Goal: Task Accomplishment & Management: Use online tool/utility

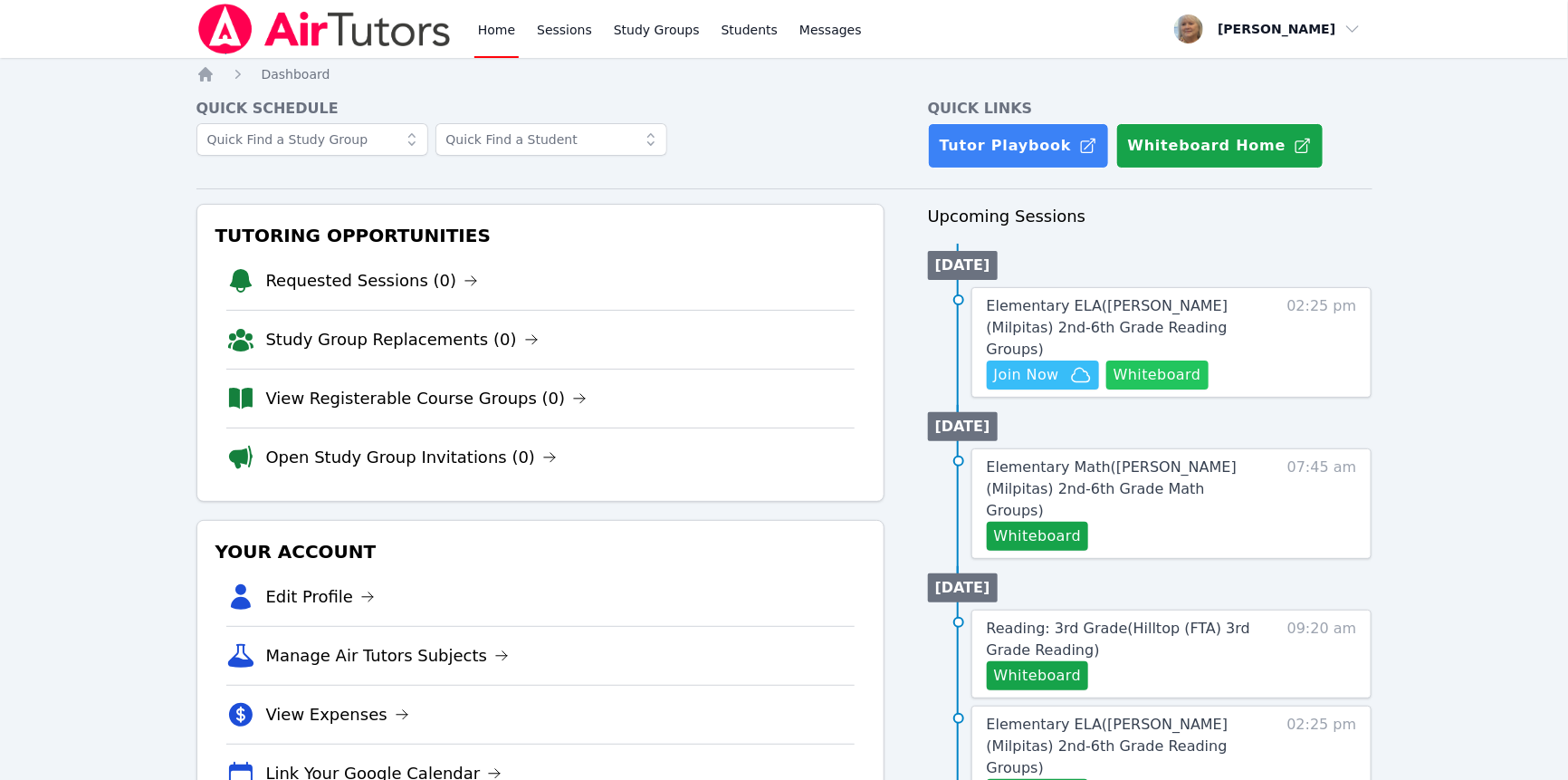
click at [1106, 389] on button "Whiteboard" at bounding box center [1157, 375] width 102 height 29
click at [1059, 386] on span "Join Now" at bounding box center [1027, 375] width 65 height 22
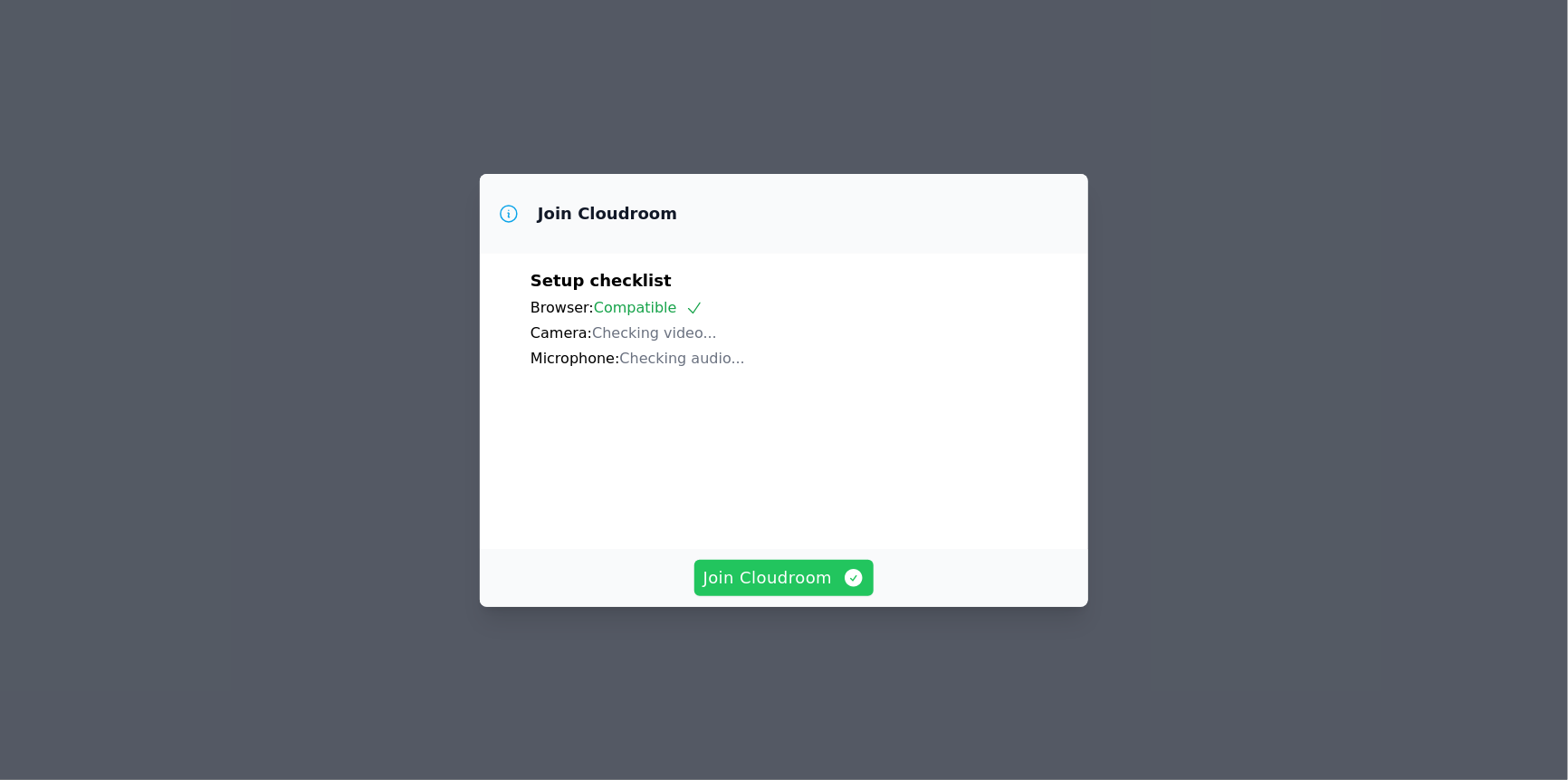
click at [796, 590] on span "Join Cloudroom" at bounding box center [784, 578] width 162 height 25
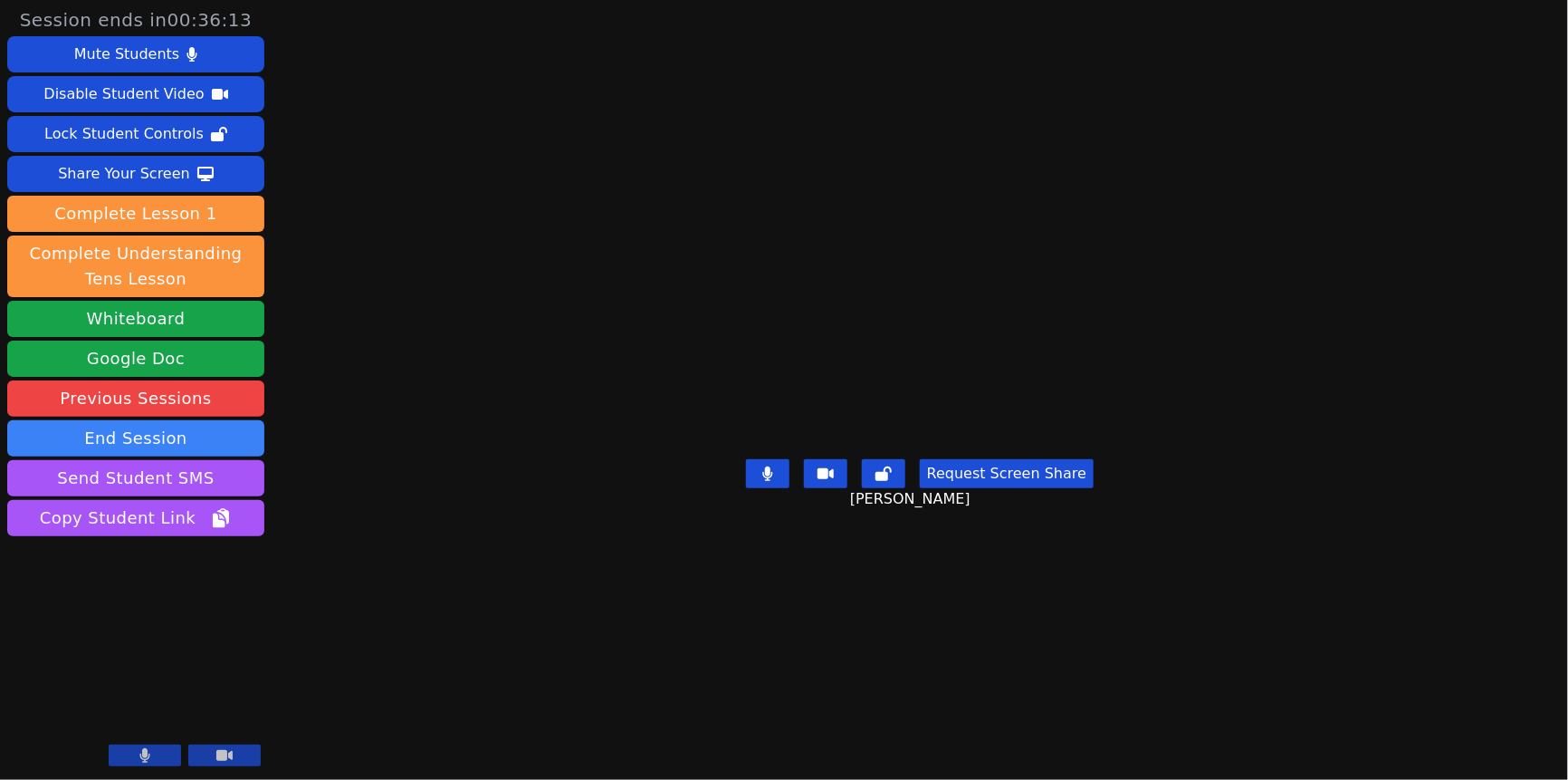
click at [1478, 80] on div "Session ends in 00:36:13 Mute Students Disable Student Video Lock Student Contr…" at bounding box center [784, 390] width 1568 height 780
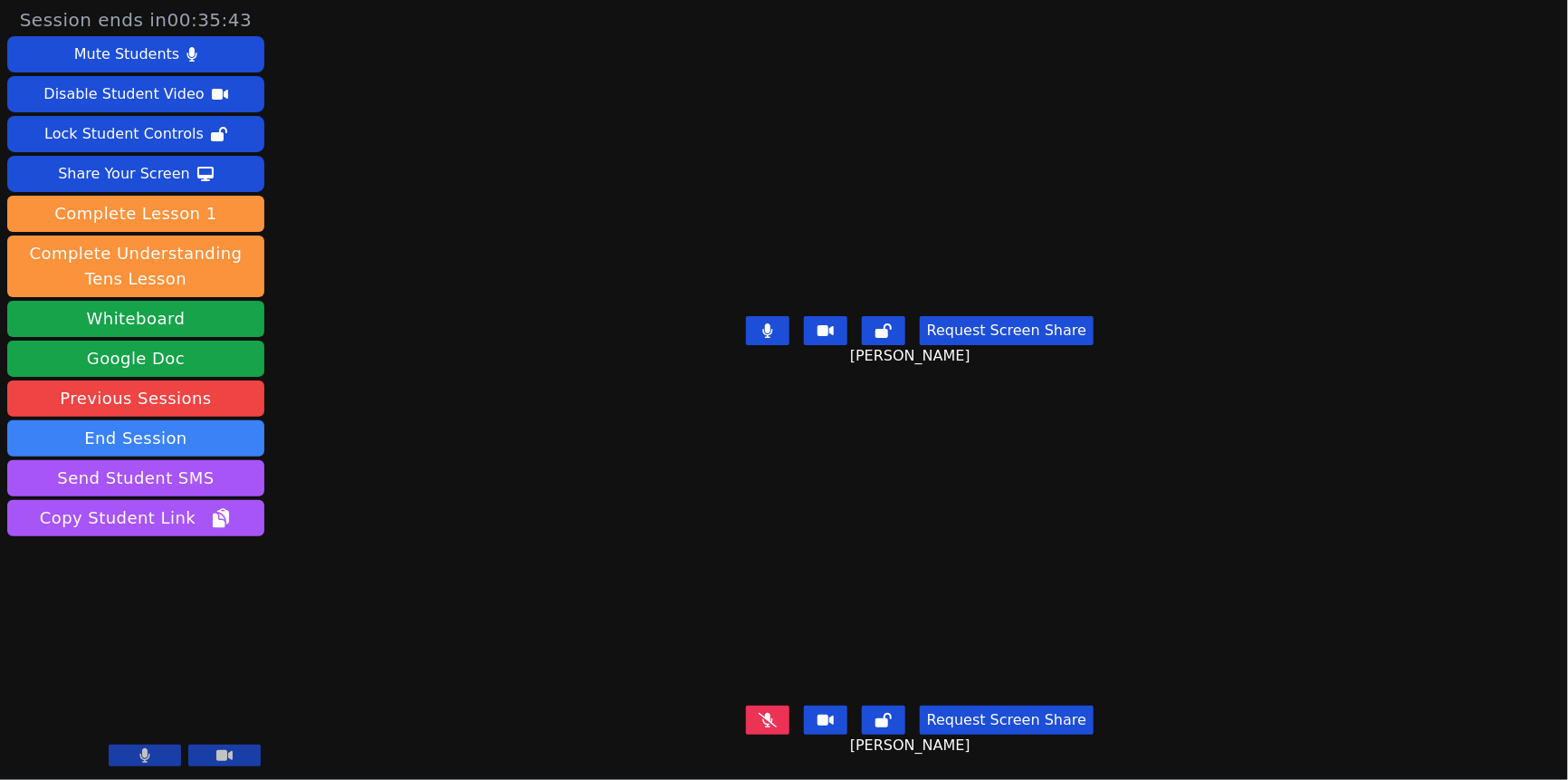
click at [750, 335] on button at bounding box center [767, 331] width 43 height 29
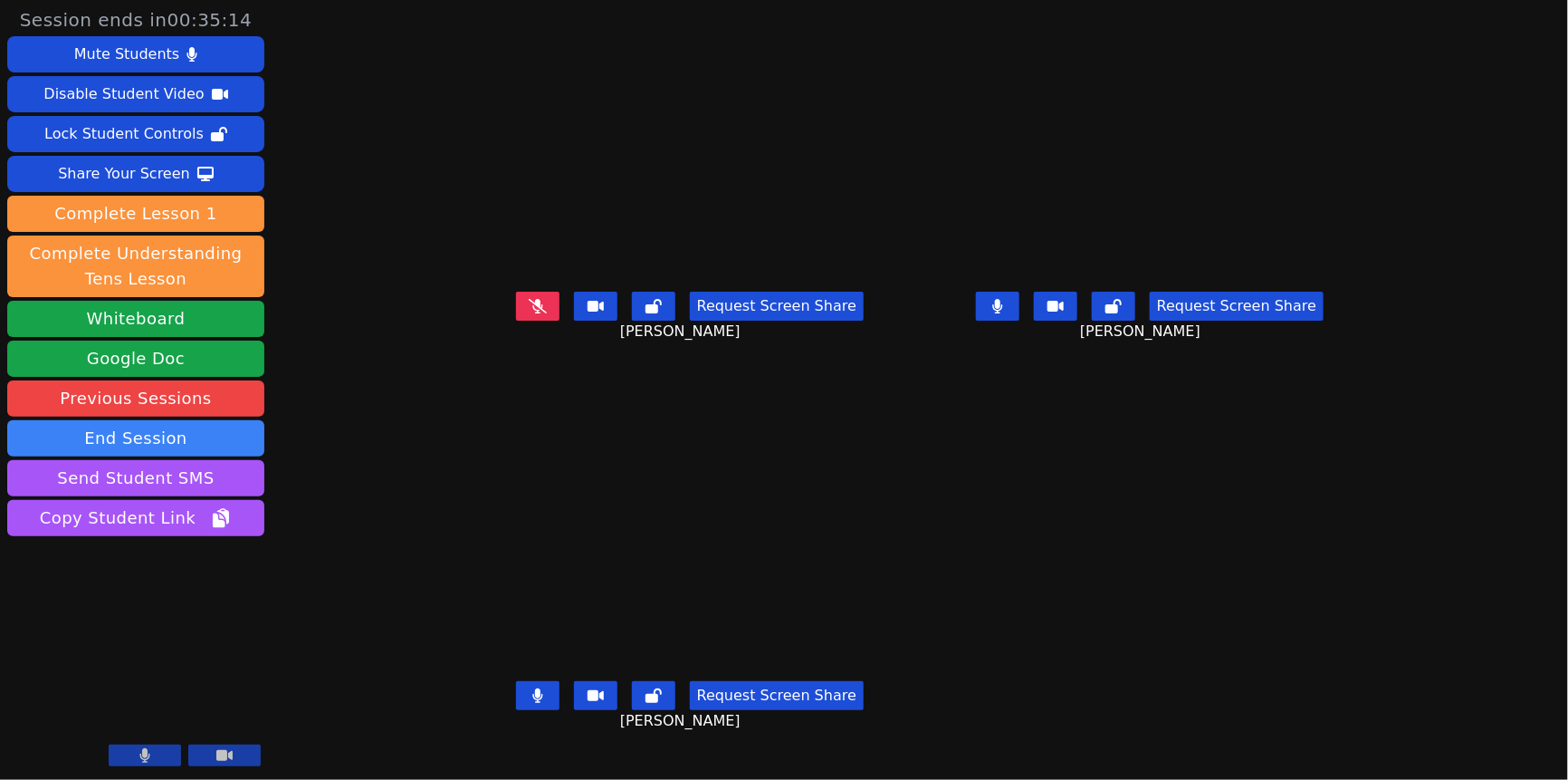
click at [516, 710] on button at bounding box center [537, 696] width 43 height 29
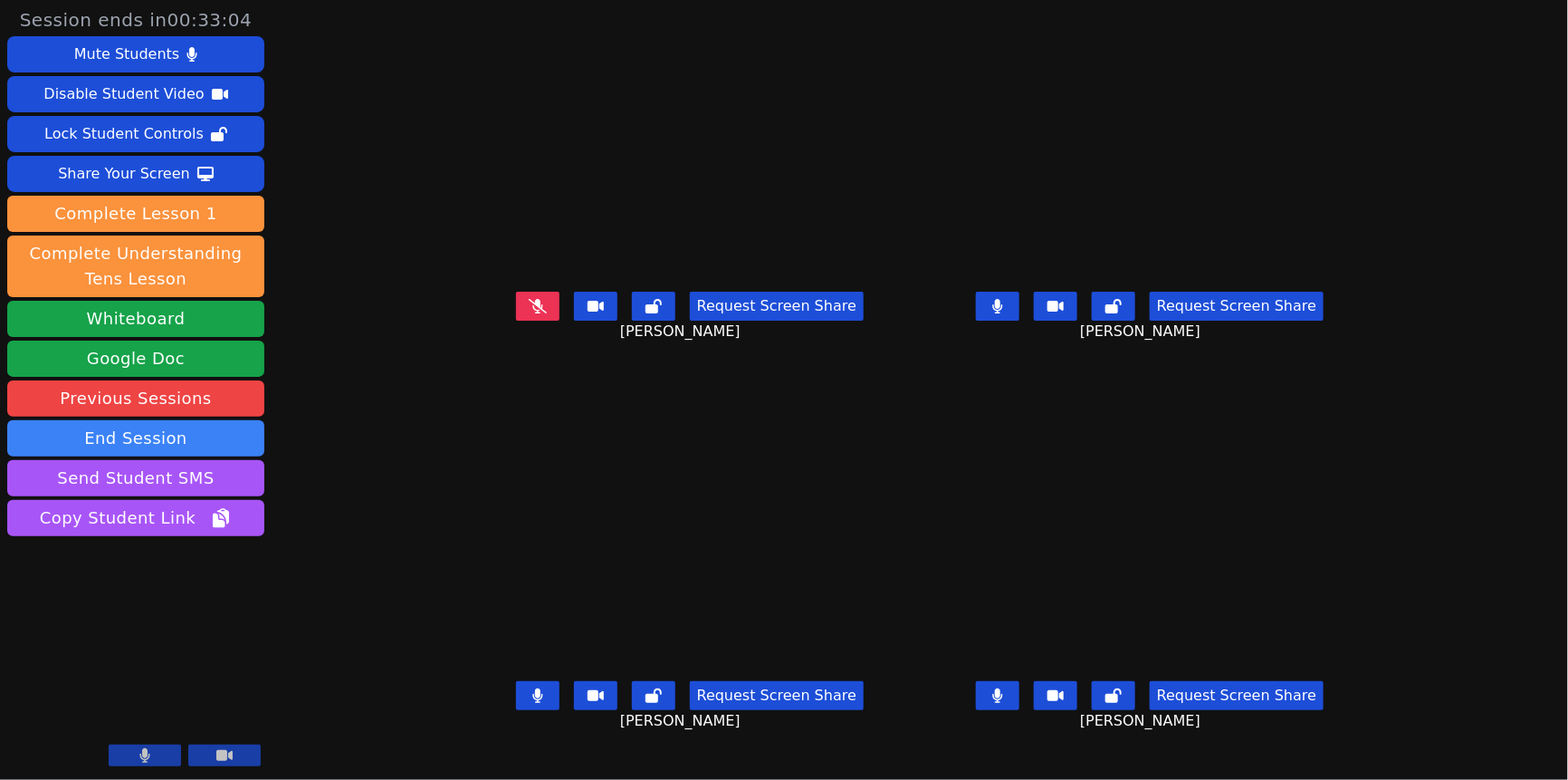
click at [1002, 702] on icon at bounding box center [997, 695] width 10 height 14
click at [533, 702] on icon at bounding box center [537, 695] width 10 height 14
click at [1019, 321] on button at bounding box center [997, 306] width 43 height 29
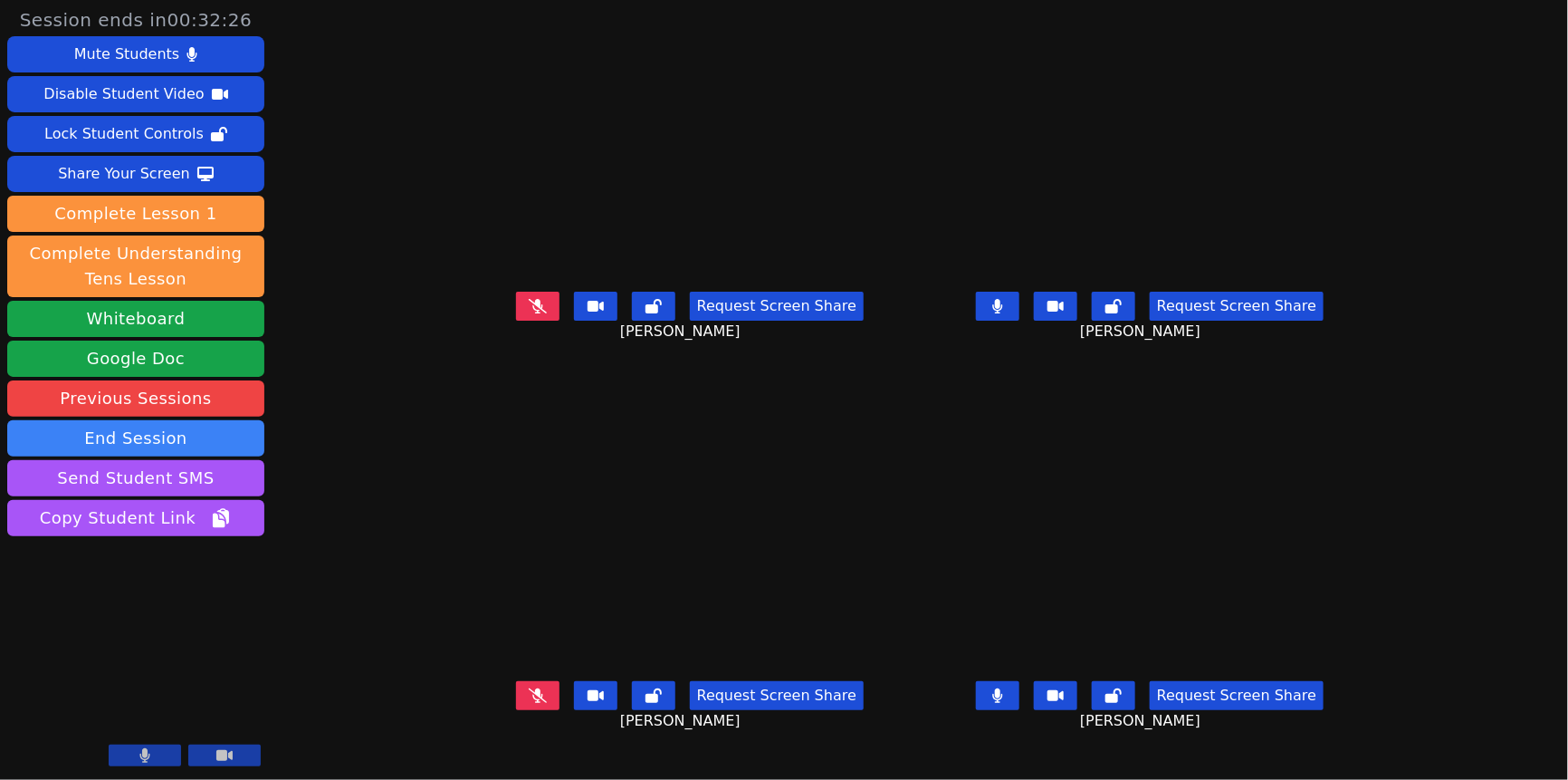
click at [1019, 681] on button at bounding box center [997, 696] width 43 height 29
click at [1007, 688] on icon at bounding box center [997, 695] width 18 height 14
click at [516, 681] on button at bounding box center [537, 696] width 43 height 29
click at [516, 291] on button at bounding box center [537, 306] width 43 height 29
click at [1019, 291] on button at bounding box center [997, 306] width 43 height 29
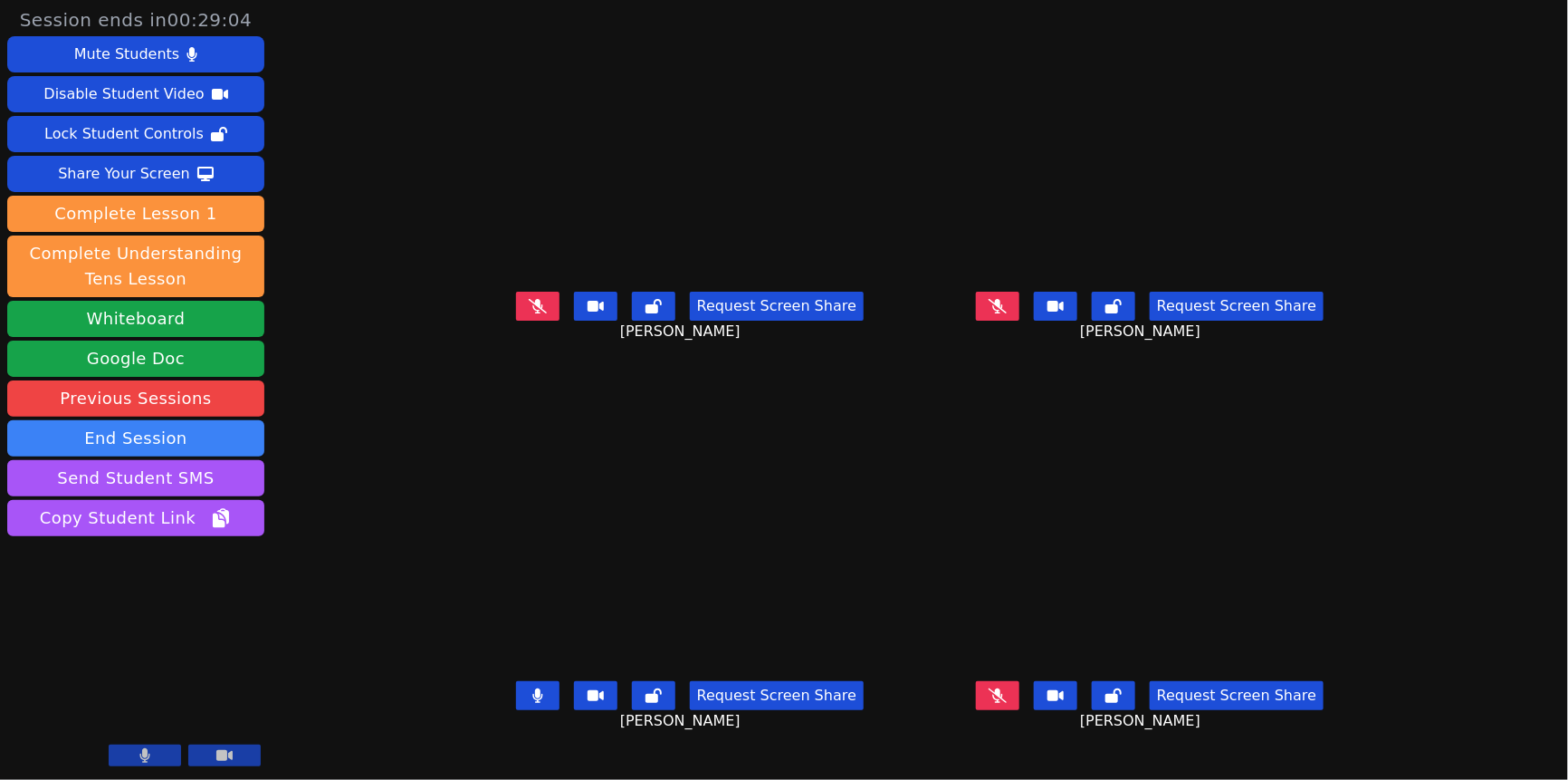
click at [1007, 299] on icon at bounding box center [997, 306] width 18 height 14
click at [533, 688] on icon at bounding box center [537, 695] width 10 height 14
click at [1019, 291] on button at bounding box center [997, 306] width 43 height 29
click at [1007, 299] on icon at bounding box center [997, 306] width 18 height 14
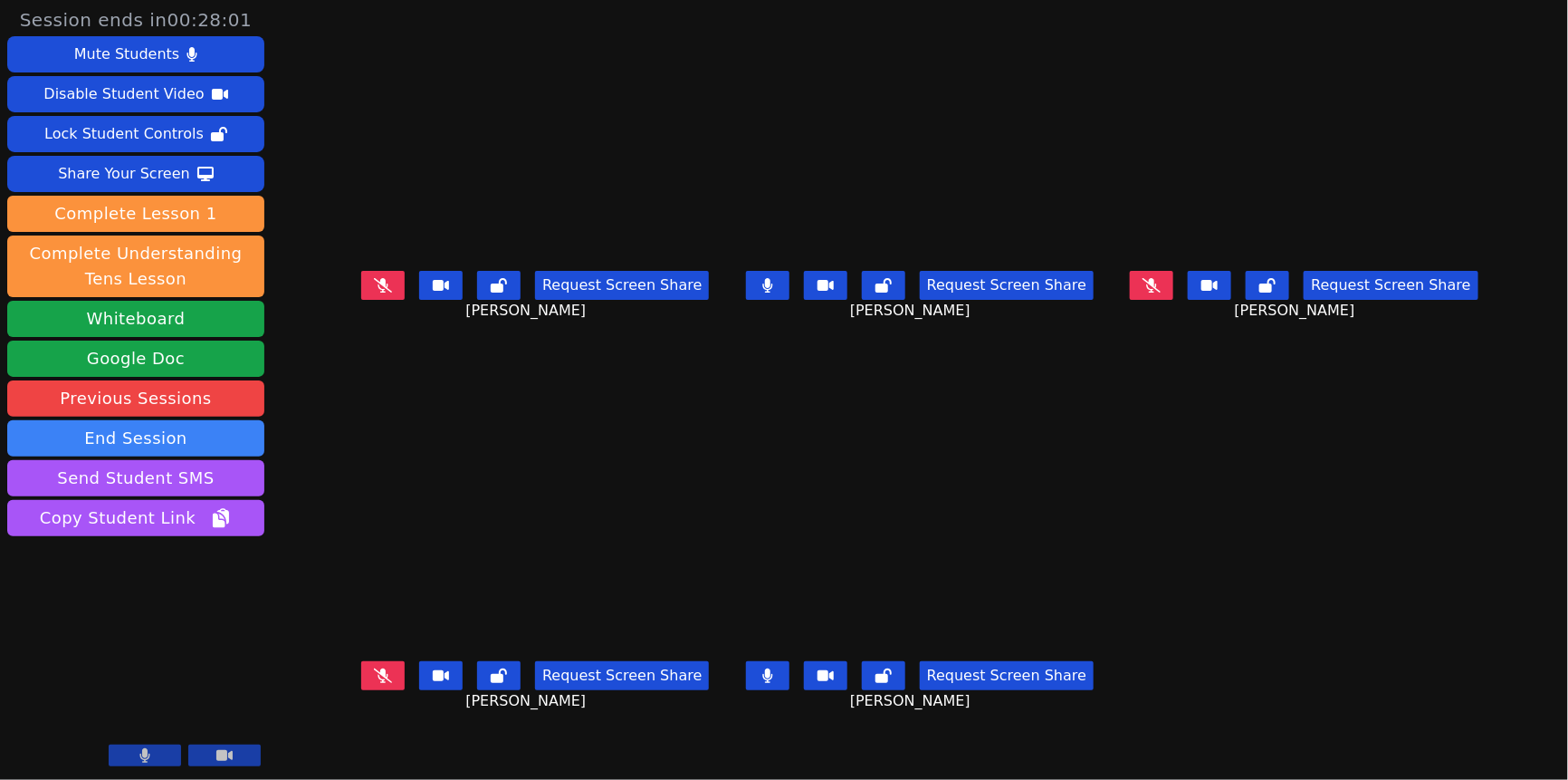
scroll to position [68, 0]
click at [749, 661] on button at bounding box center [767, 676] width 43 height 29
click at [762, 278] on icon at bounding box center [767, 285] width 10 height 14
click at [746, 661] on button at bounding box center [767, 676] width 43 height 29
click at [759, 278] on icon at bounding box center [767, 285] width 18 height 14
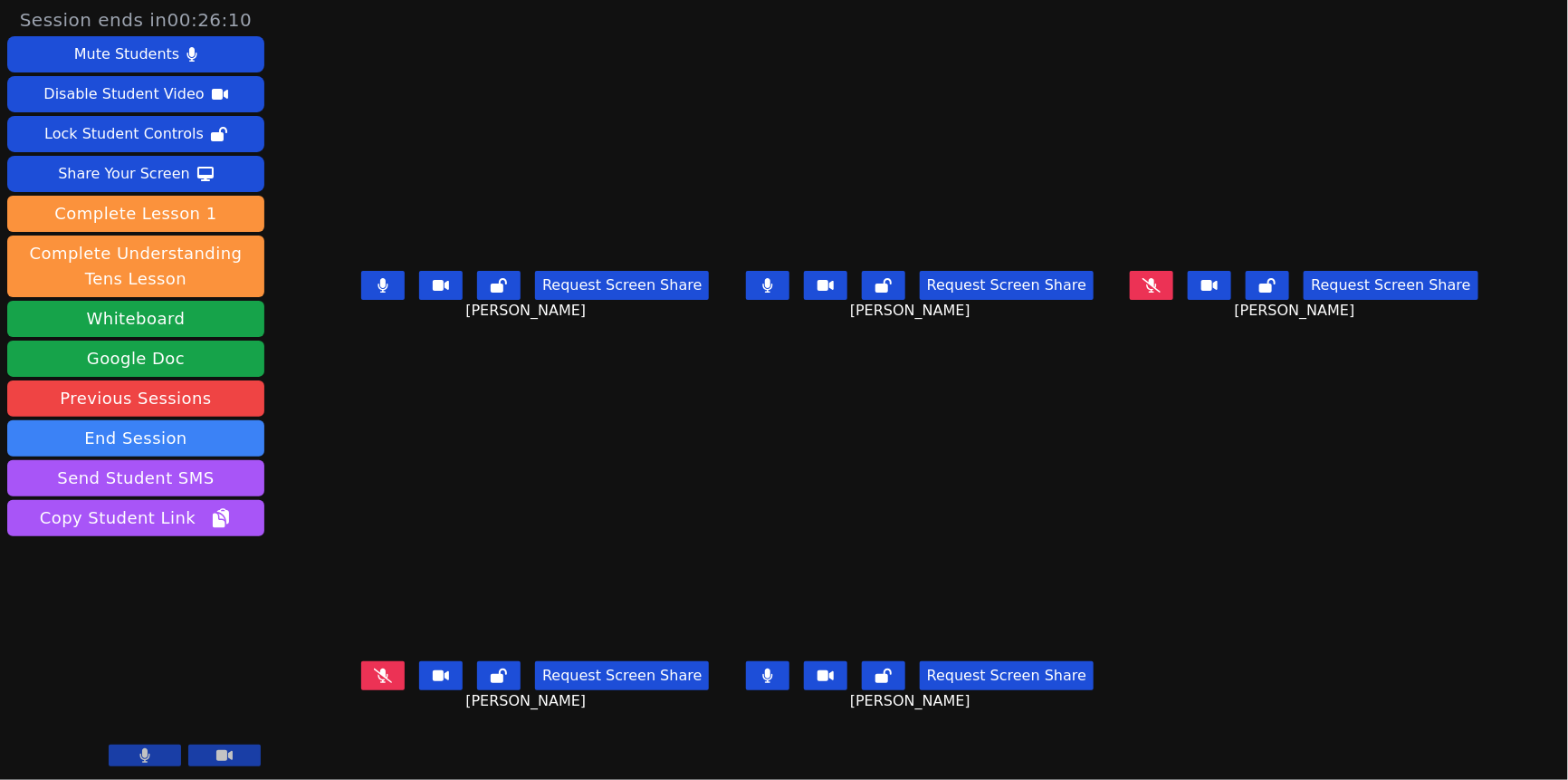
scroll to position [3, 0]
click at [746, 679] on button at bounding box center [767, 676] width 43 height 29
click at [361, 289] on button at bounding box center [382, 286] width 43 height 29
click at [762, 683] on icon at bounding box center [767, 676] width 11 height 14
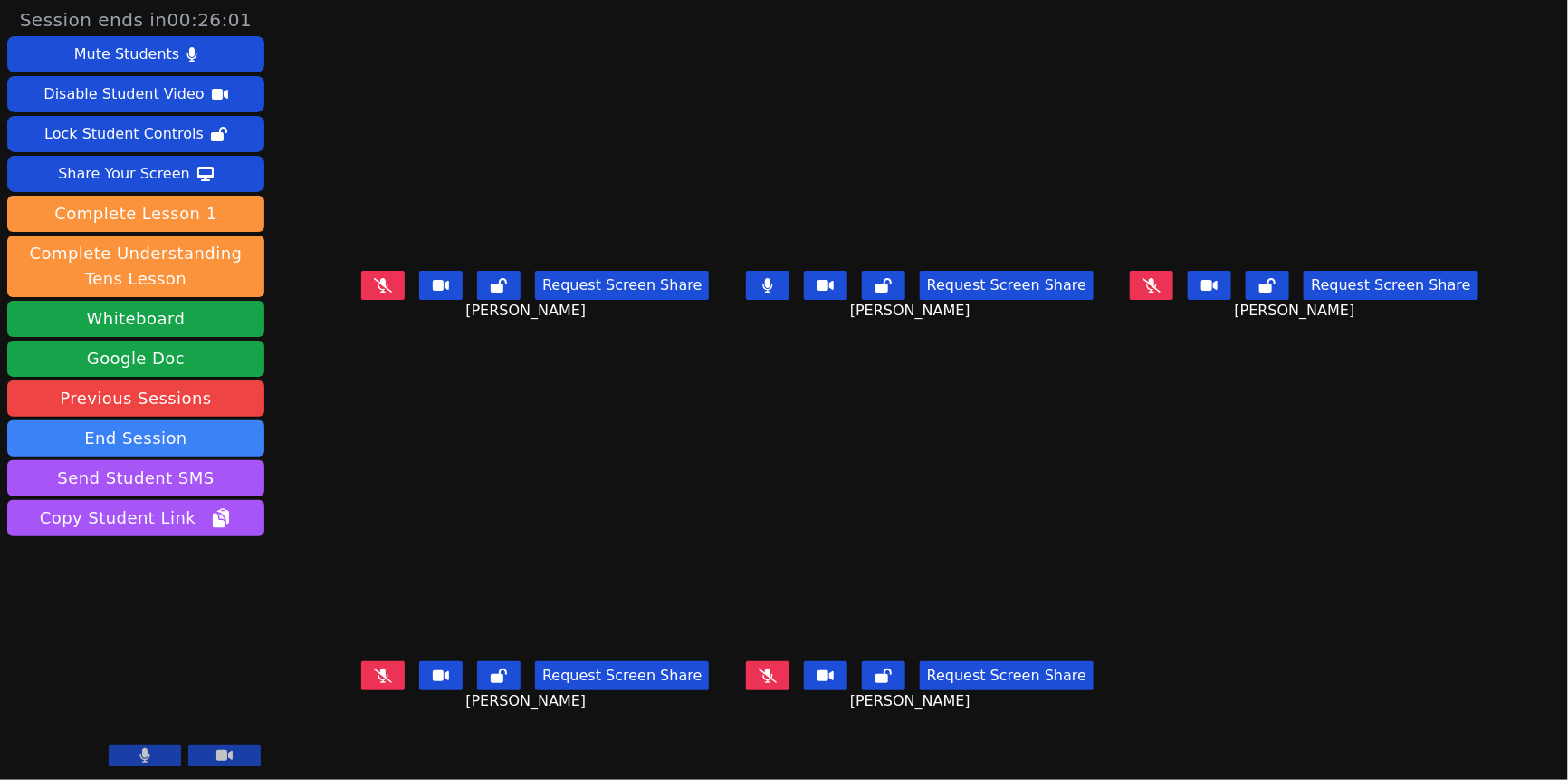
click at [759, 683] on icon at bounding box center [767, 676] width 18 height 14
click at [762, 683] on icon at bounding box center [767, 676] width 10 height 14
click at [1161, 292] on icon at bounding box center [1151, 285] width 18 height 14
click at [361, 680] on button at bounding box center [382, 676] width 43 height 29
click at [762, 683] on icon at bounding box center [767, 676] width 11 height 14
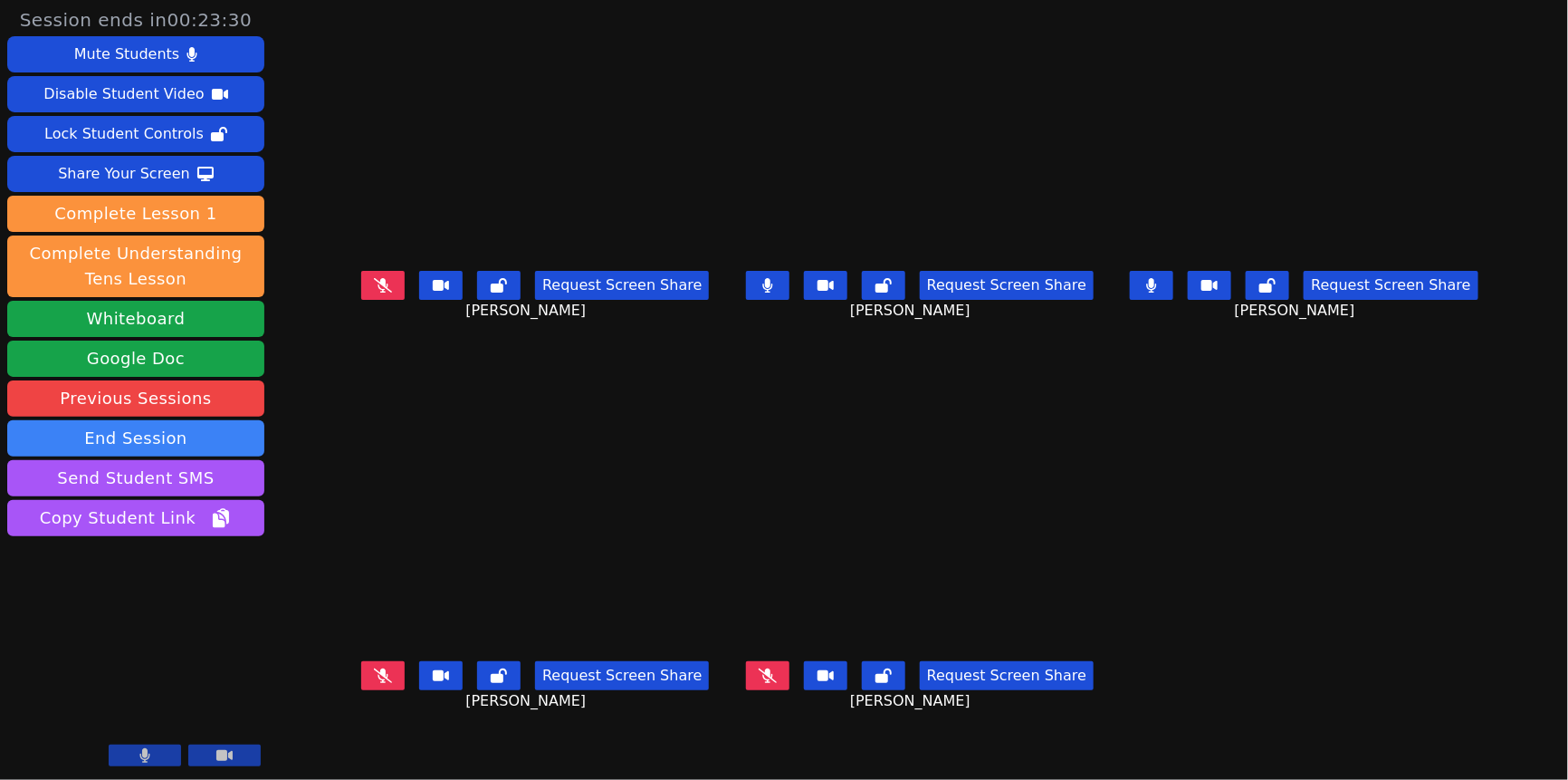
click at [762, 292] on icon at bounding box center [767, 285] width 11 height 14
click at [1161, 278] on icon at bounding box center [1151, 285] width 18 height 14
drag, startPoint x: 1181, startPoint y: 247, endPoint x: 1158, endPoint y: 275, distance: 36.2
click at [1173, 271] on button at bounding box center [1151, 286] width 43 height 29
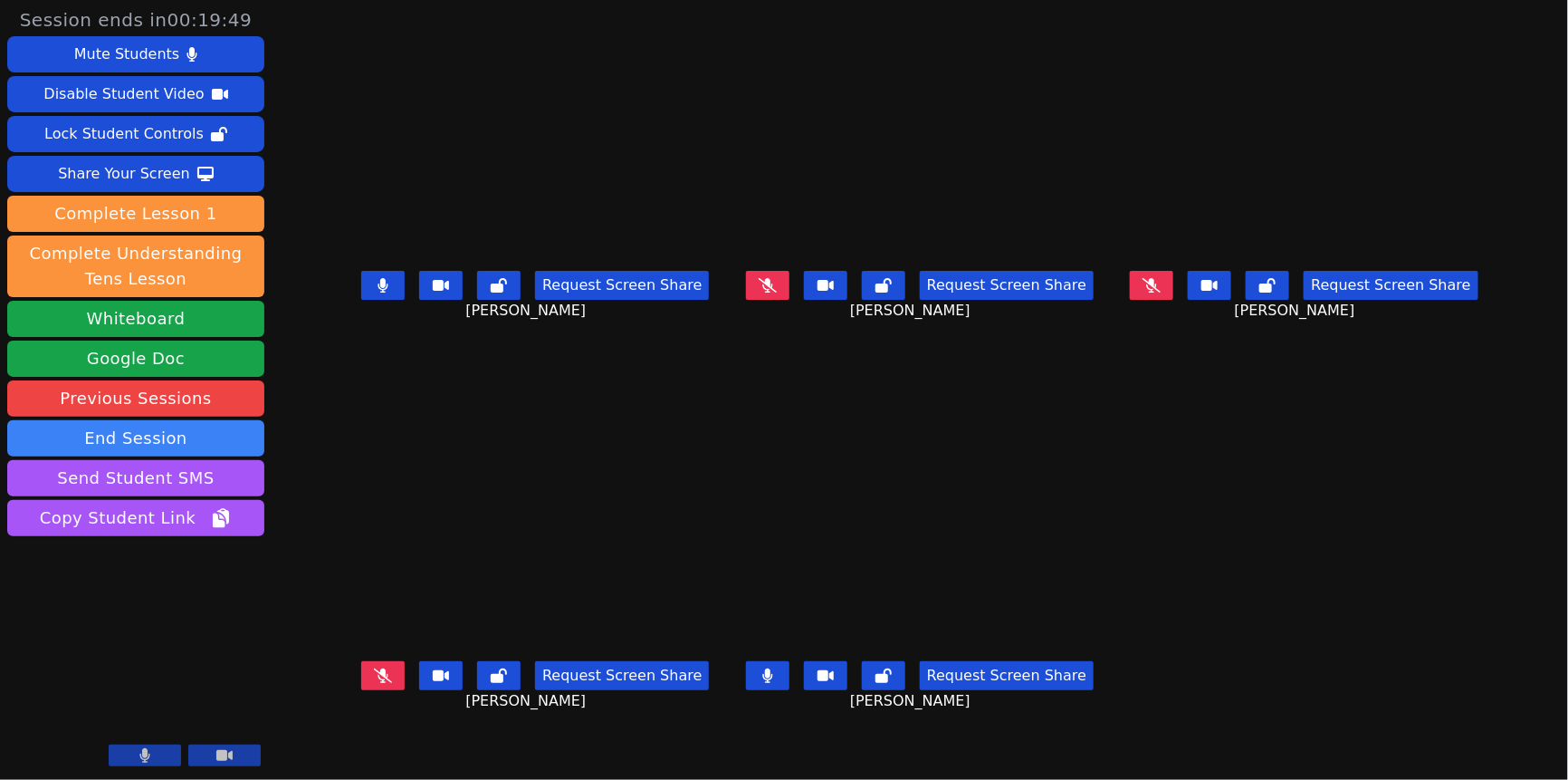
click at [374, 669] on icon at bounding box center [382, 676] width 18 height 14
click at [361, 665] on button at bounding box center [382, 676] width 43 height 29
click at [749, 665] on button at bounding box center [767, 676] width 43 height 29
click at [750, 290] on button at bounding box center [767, 286] width 43 height 29
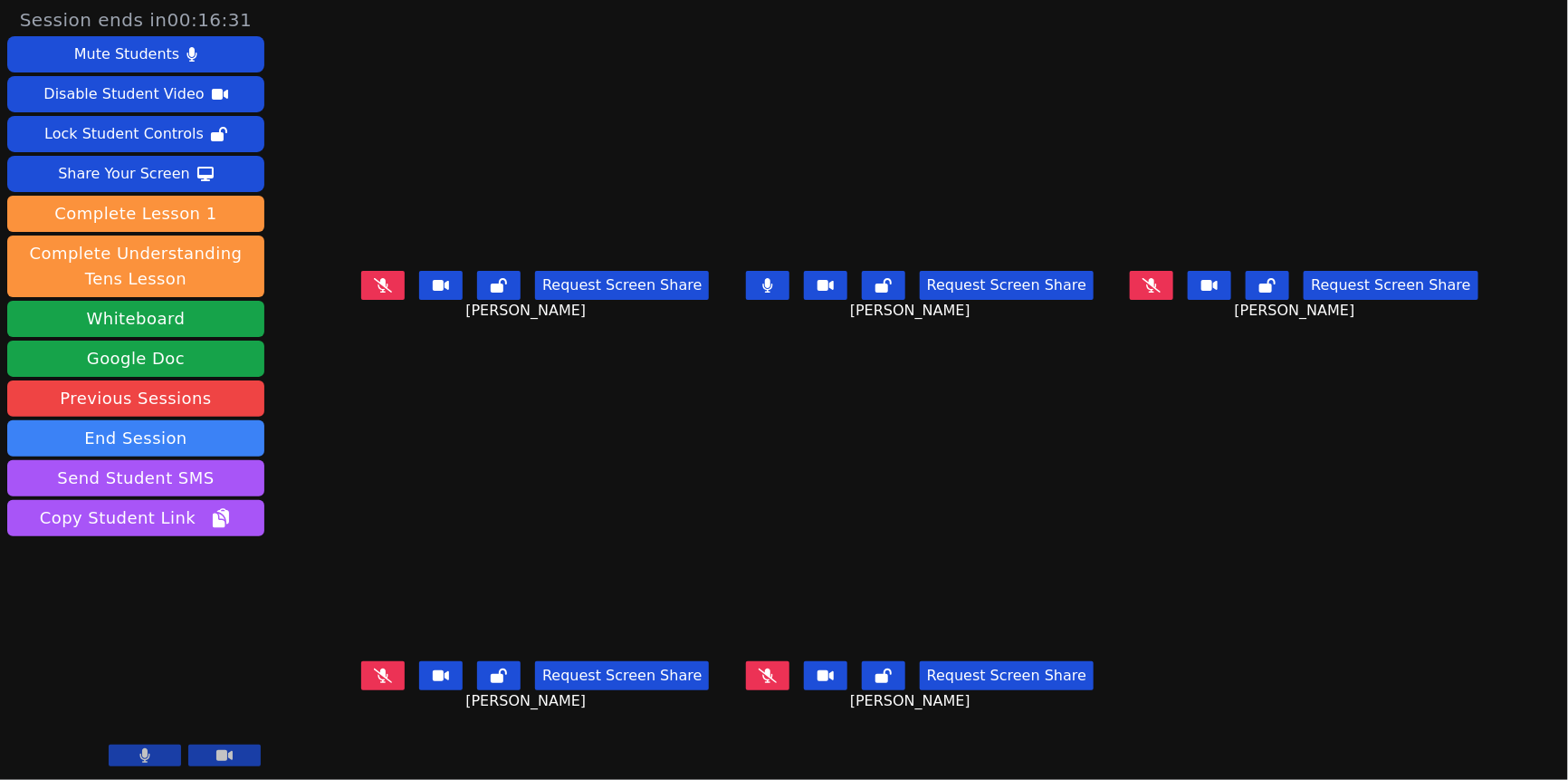
scroll to position [0, 0]
click at [753, 690] on button at bounding box center [767, 676] width 43 height 29
click at [762, 292] on icon at bounding box center [767, 285] width 10 height 14
click at [762, 683] on icon at bounding box center [767, 676] width 10 height 14
click at [1173, 295] on button at bounding box center [1151, 286] width 43 height 29
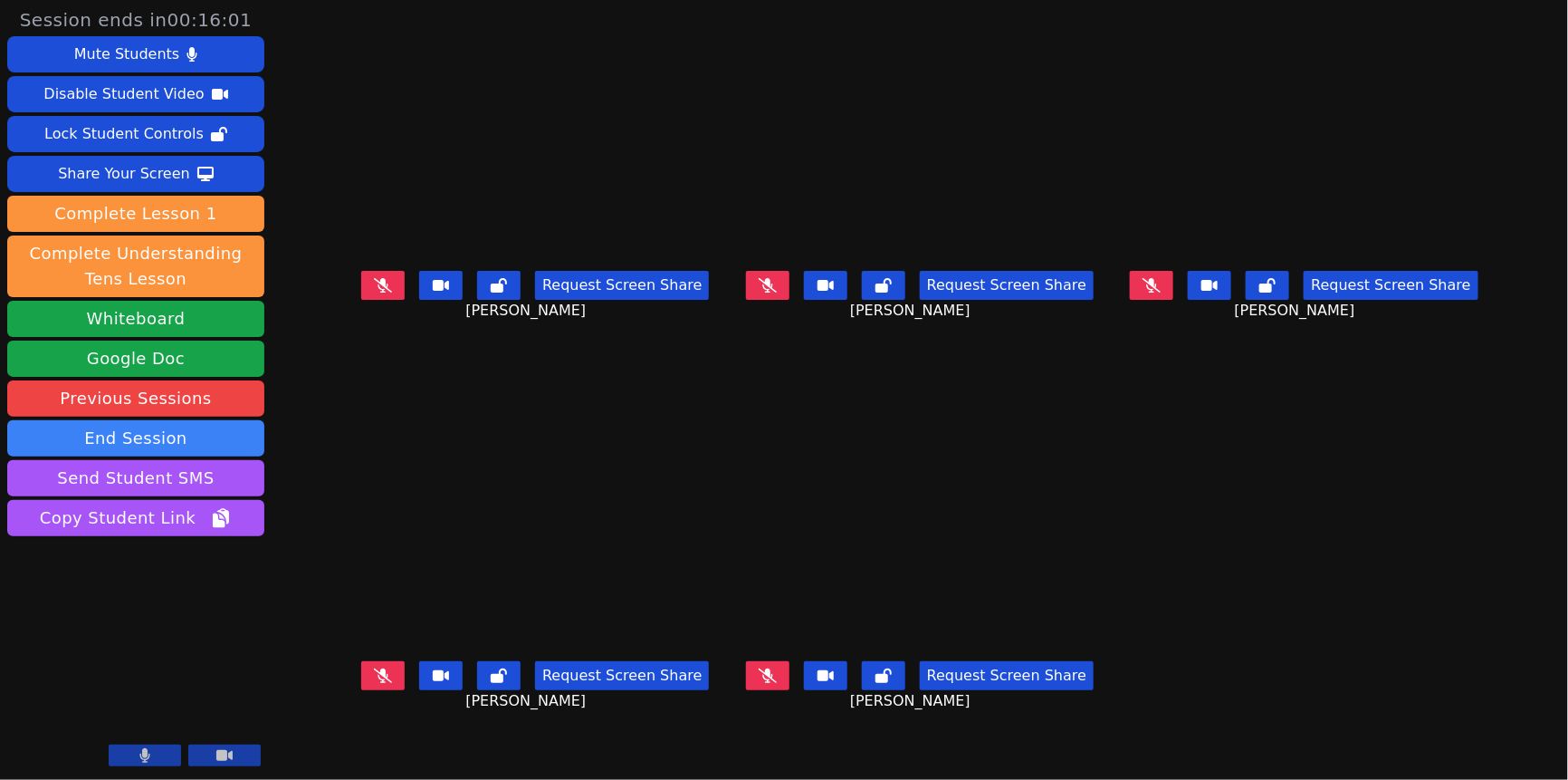
click at [1161, 292] on icon at bounding box center [1151, 285] width 18 height 14
click at [374, 680] on icon at bounding box center [382, 676] width 18 height 14
click at [1173, 300] on button at bounding box center [1151, 286] width 43 height 29
click at [762, 683] on icon at bounding box center [767, 676] width 10 height 14
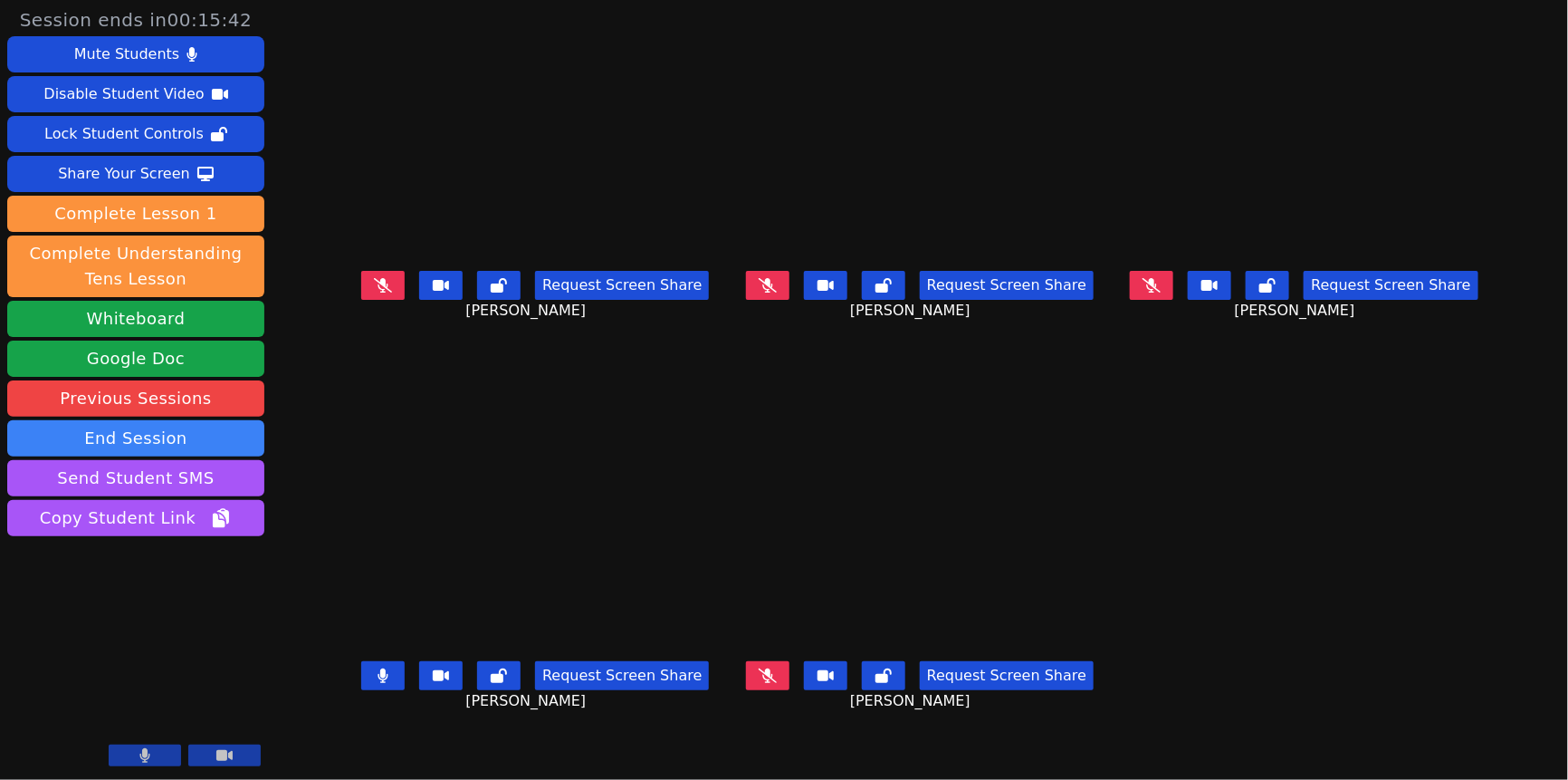
click at [374, 278] on icon at bounding box center [382, 285] width 18 height 14
click at [361, 661] on button at bounding box center [382, 676] width 43 height 29
click at [378, 669] on icon at bounding box center [383, 676] width 10 height 14
click at [374, 669] on icon at bounding box center [382, 676] width 18 height 14
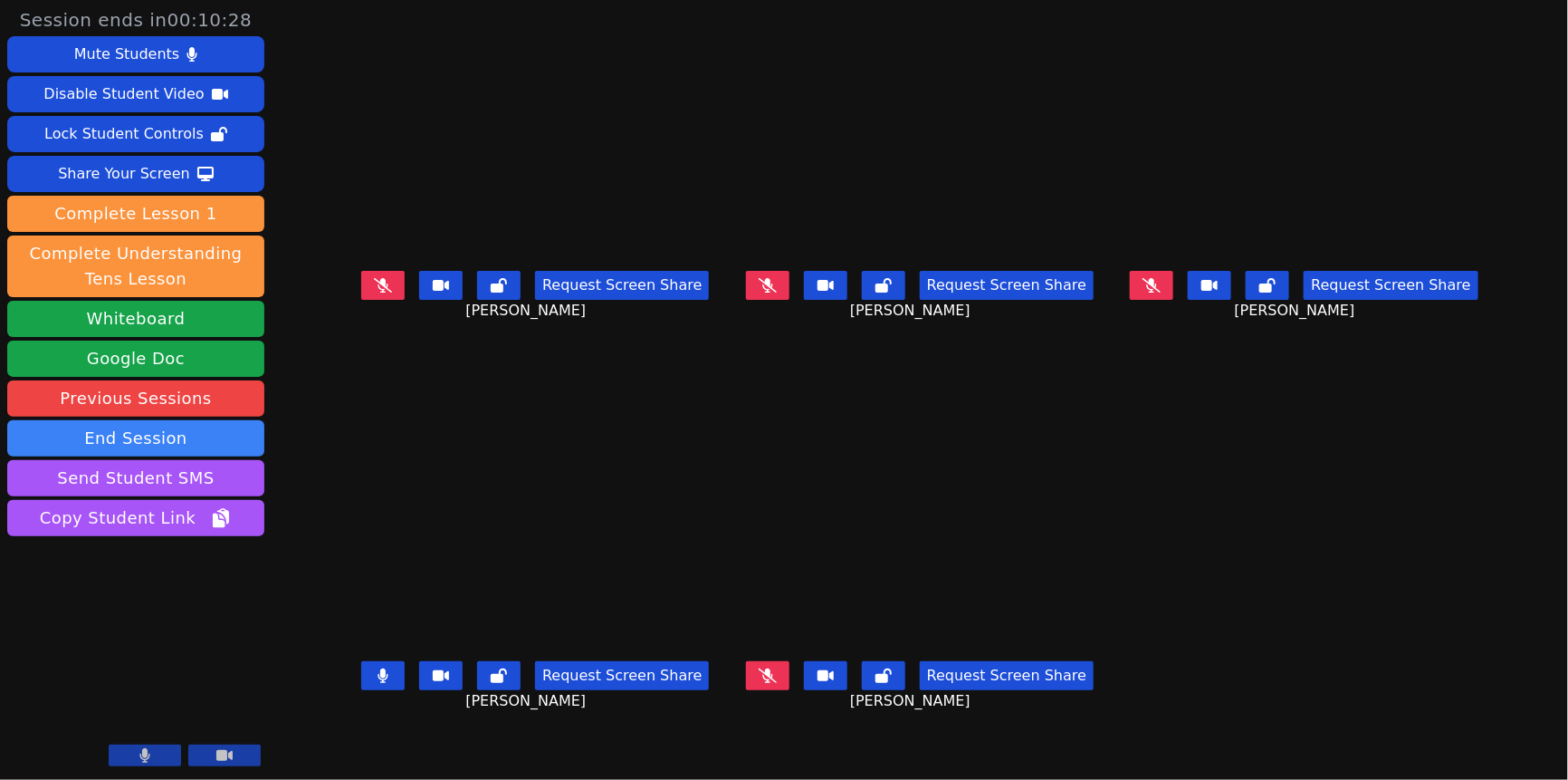
click at [759, 682] on button at bounding box center [767, 676] width 43 height 29
click at [746, 678] on button at bounding box center [767, 676] width 43 height 29
click at [377, 674] on icon at bounding box center [382, 676] width 11 height 14
click at [374, 278] on icon at bounding box center [382, 285] width 18 height 14
click at [746, 288] on button at bounding box center [767, 286] width 43 height 29
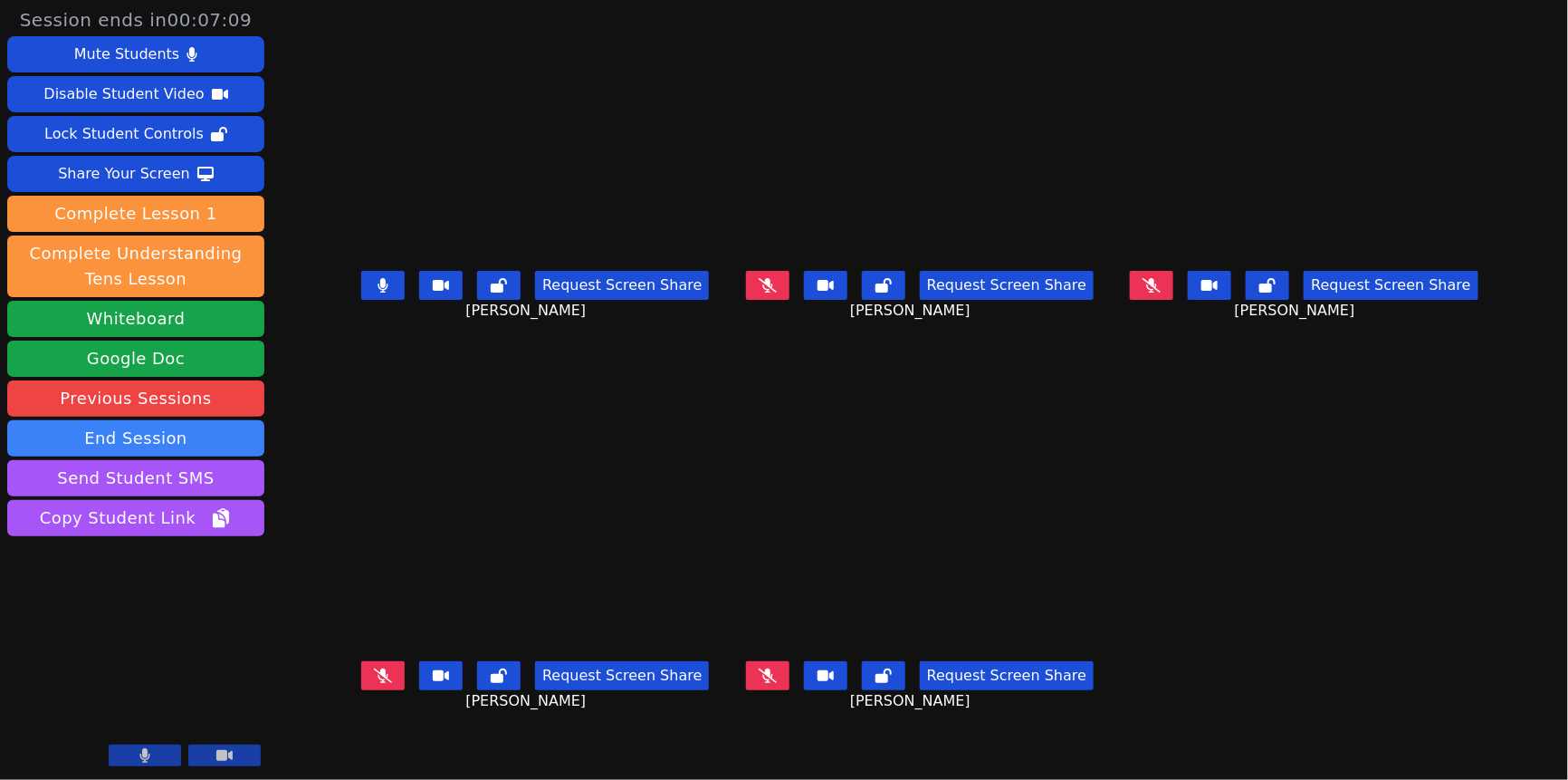
click at [1173, 278] on button at bounding box center [1151, 286] width 43 height 29
click at [378, 278] on icon at bounding box center [383, 285] width 10 height 14
click at [754, 669] on button at bounding box center [767, 676] width 43 height 29
click at [374, 670] on icon at bounding box center [382, 676] width 18 height 14
click at [759, 282] on icon at bounding box center [767, 285] width 18 height 14
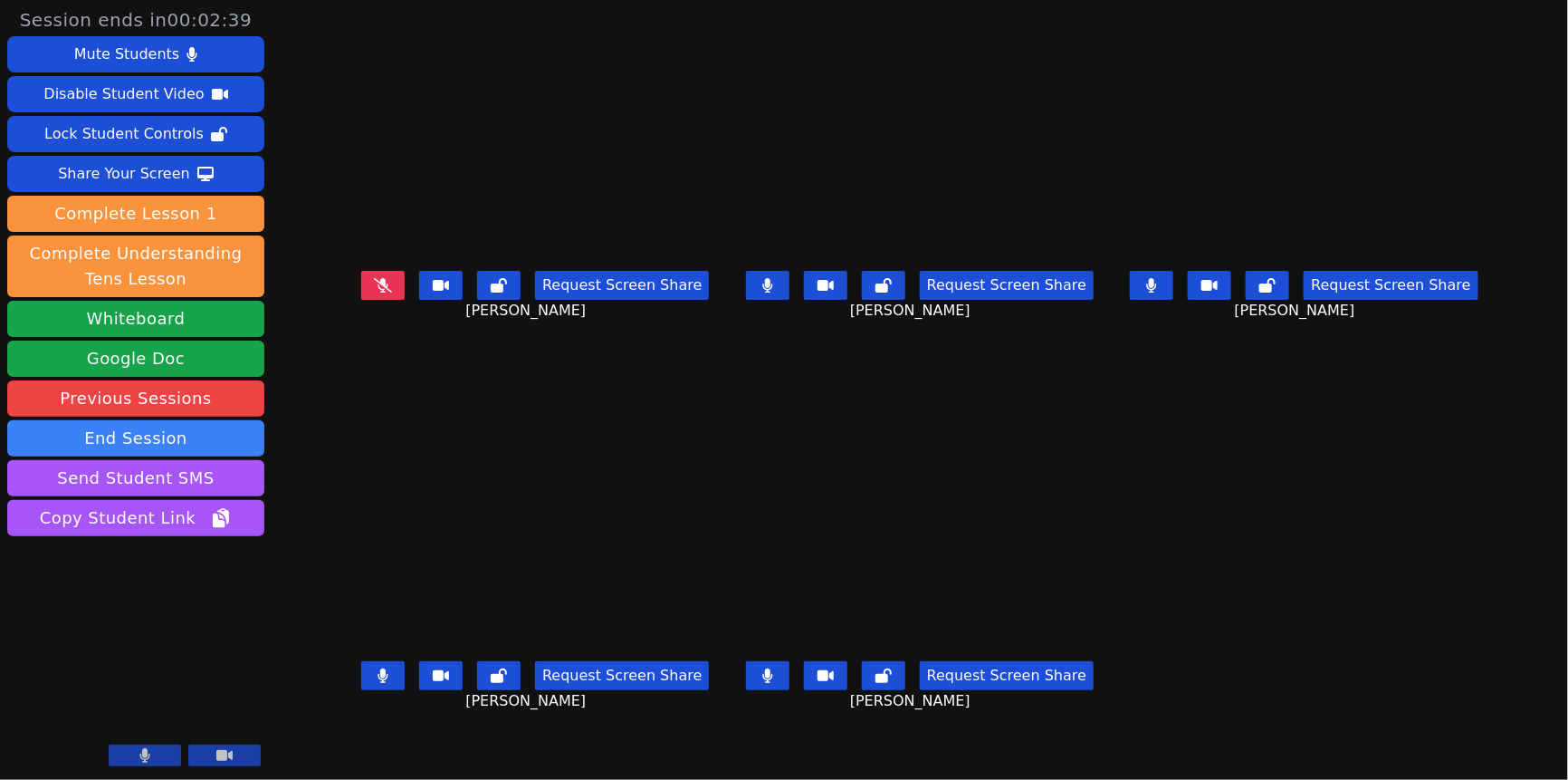
drag, startPoint x: 1199, startPoint y: 289, endPoint x: 1187, endPoint y: 300, distance: 16.3
click at [1173, 289] on button at bounding box center [1151, 286] width 43 height 29
click at [751, 669] on button at bounding box center [767, 676] width 43 height 29
click at [377, 669] on icon at bounding box center [382, 676] width 11 height 14
click at [361, 672] on button at bounding box center [382, 676] width 43 height 29
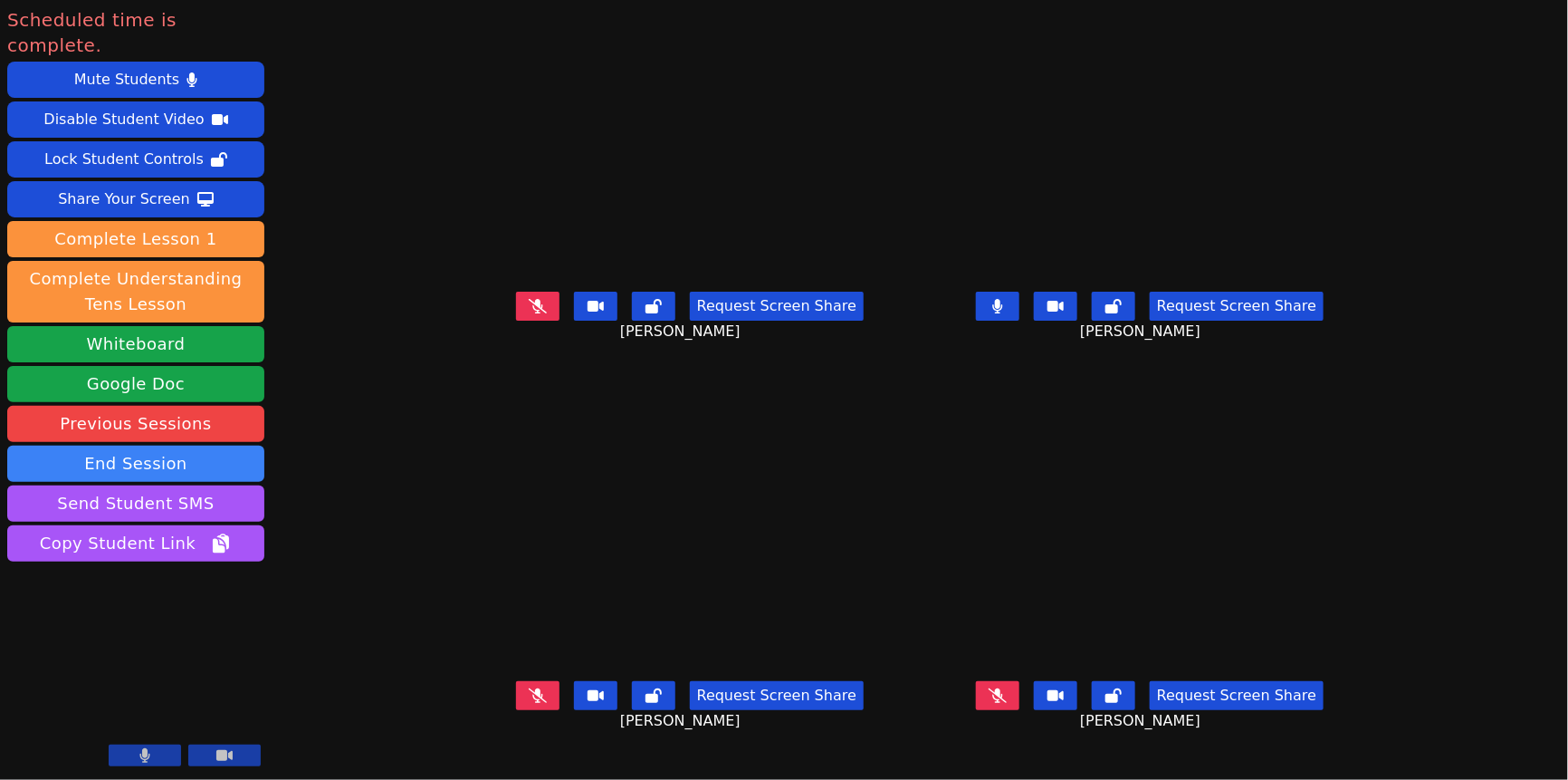
scroll to position [109, 0]
